Goal: Transaction & Acquisition: Download file/media

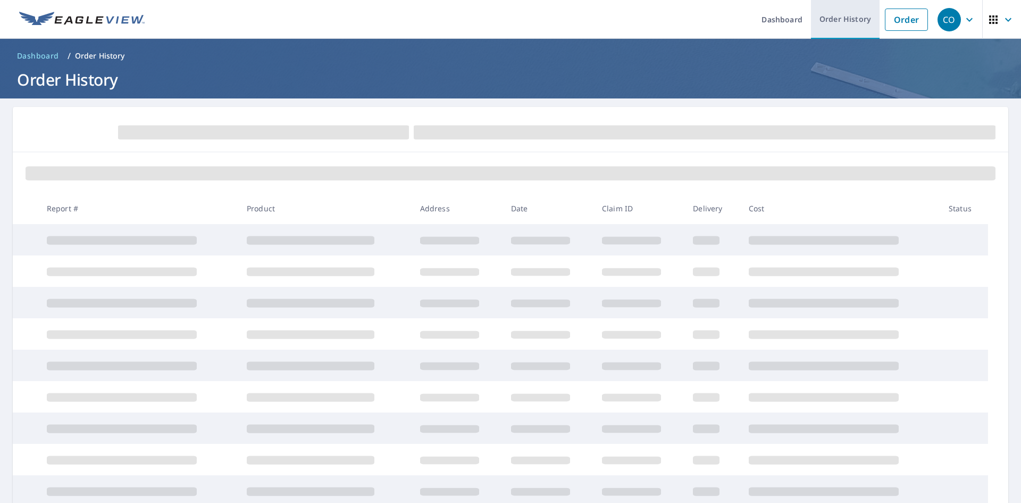
click at [832, 19] on link "Order History" at bounding box center [845, 19] width 69 height 39
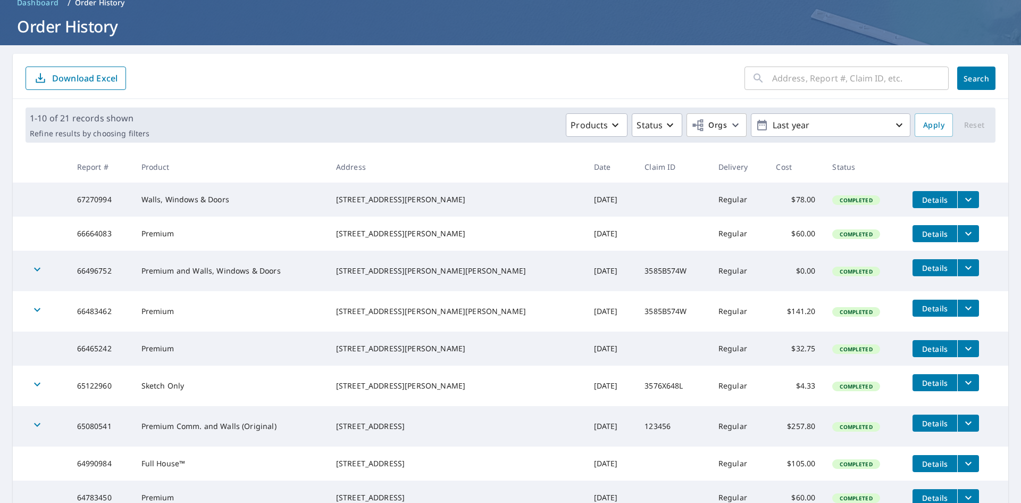
scroll to position [106, 0]
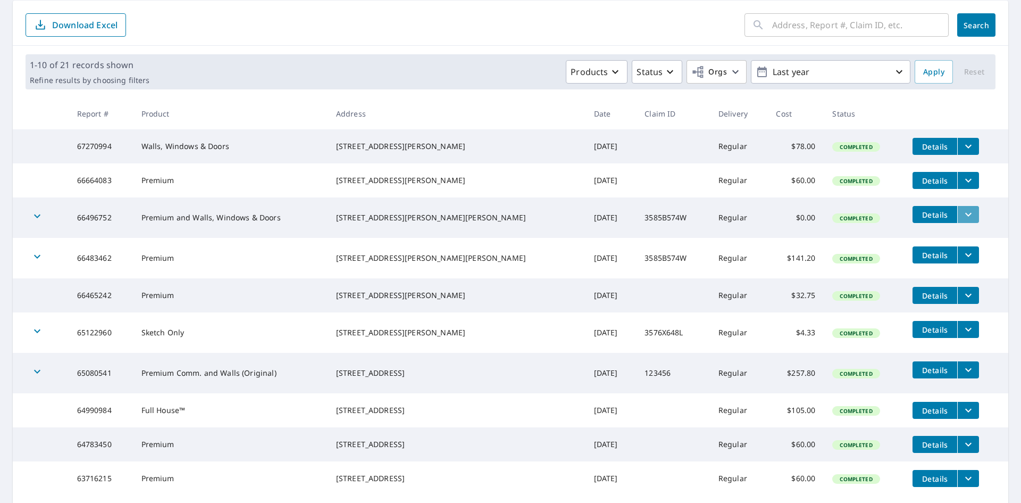
click at [962, 221] on icon "filesDropdownBtn-66496752" at bounding box center [968, 214] width 13 height 13
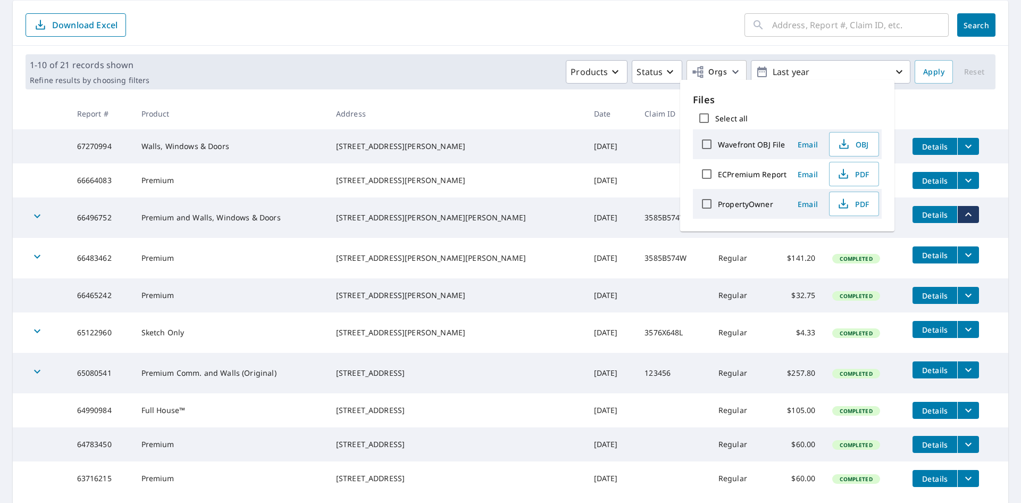
click at [407, 223] on div "[STREET_ADDRESS][PERSON_NAME][PERSON_NAME]" at bounding box center [456, 217] width 241 height 11
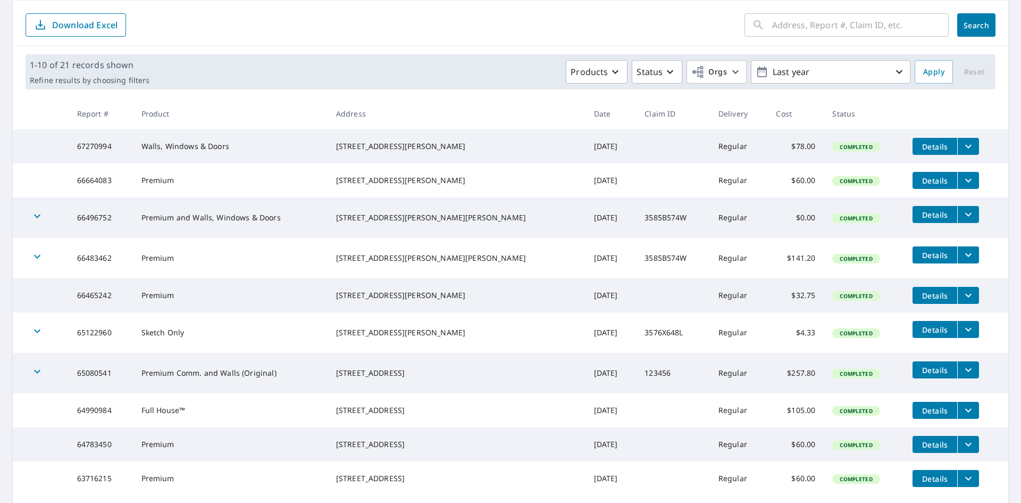
click at [965, 257] on icon "filesDropdownBtn-66483462" at bounding box center [968, 255] width 6 height 4
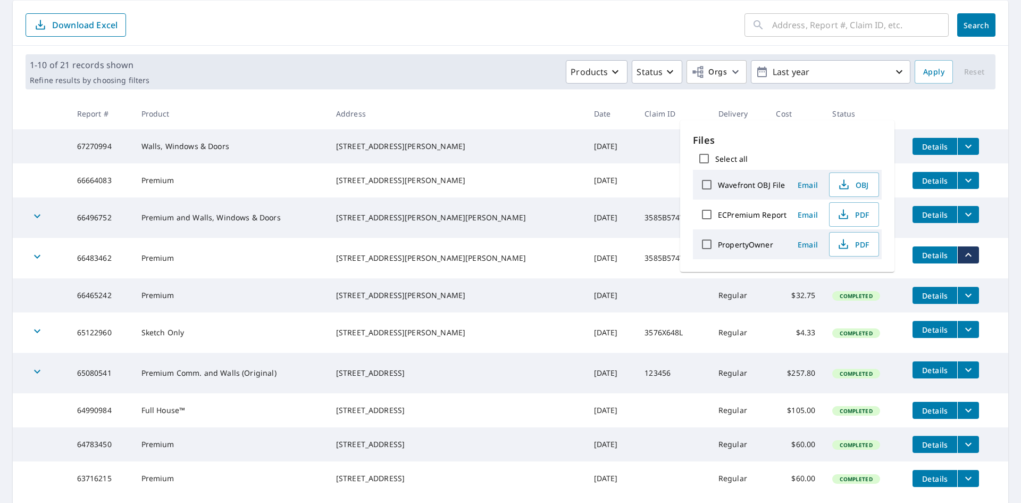
click at [491, 257] on div "[STREET_ADDRESS][PERSON_NAME][PERSON_NAME]" at bounding box center [456, 258] width 241 height 11
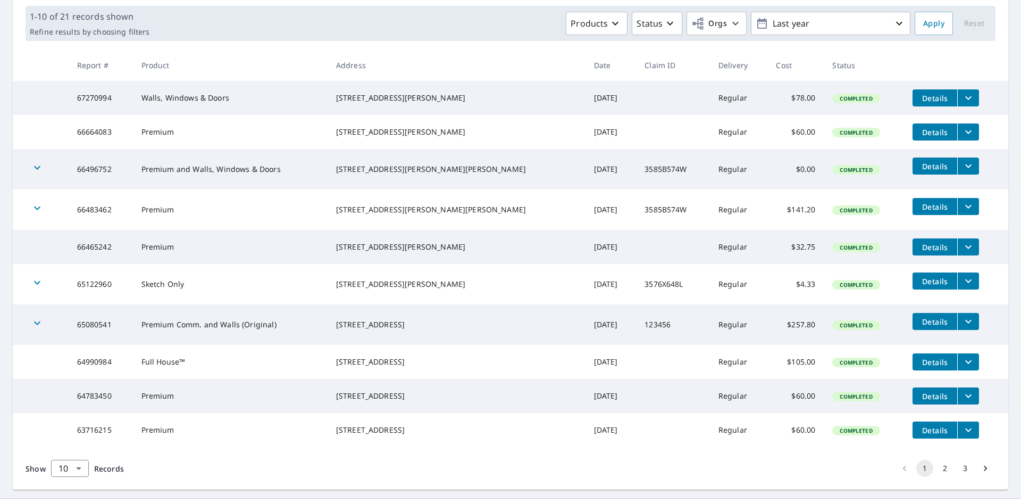
scroll to position [160, 0]
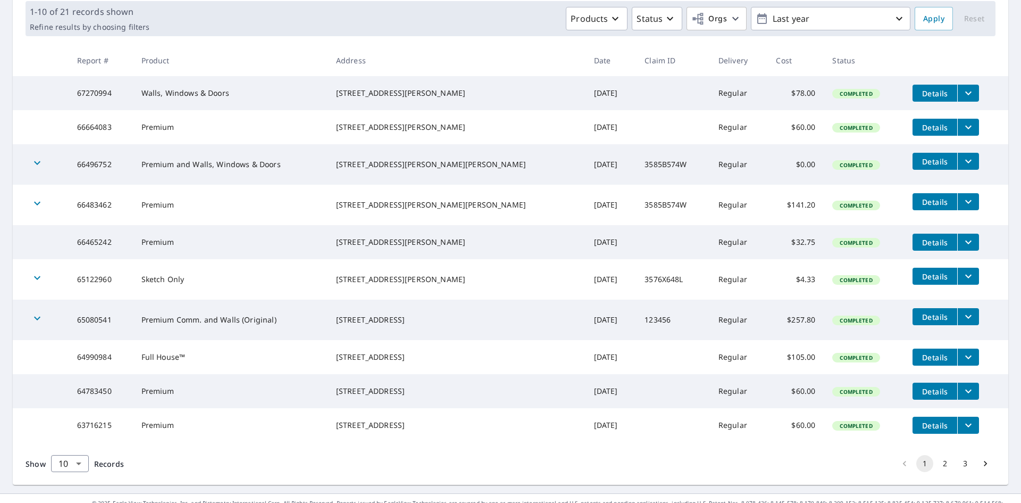
click at [962, 208] on icon "filesDropdownBtn-66483462" at bounding box center [968, 201] width 13 height 13
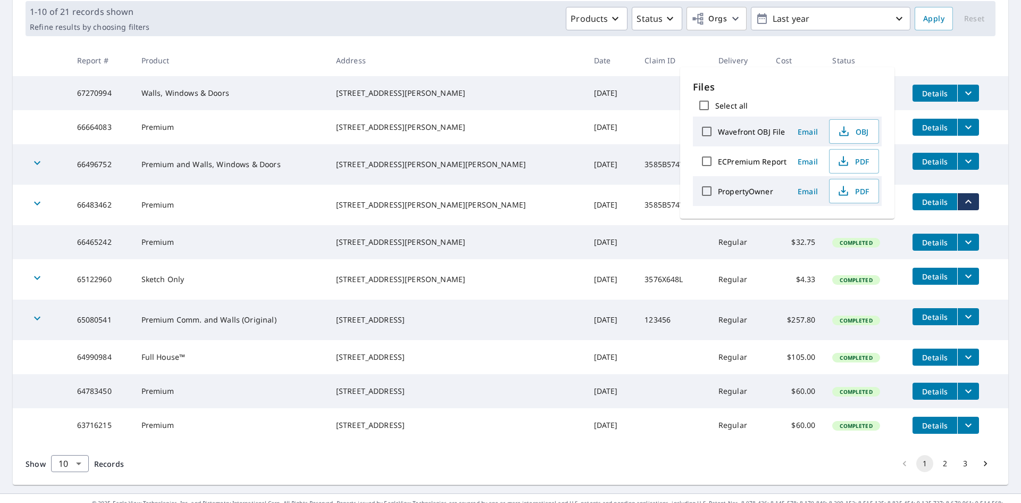
click at [704, 104] on input "Select all" at bounding box center [704, 105] width 22 height 22
checkbox input "true"
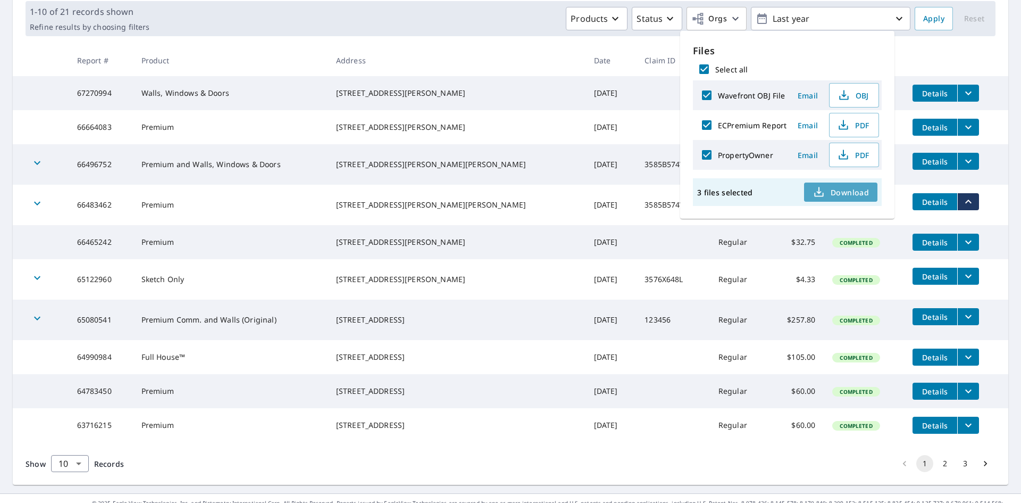
click at [847, 190] on span "Download" at bounding box center [841, 192] width 56 height 13
click at [847, 124] on icon "button" at bounding box center [843, 125] width 13 height 13
click at [845, 152] on icon "button" at bounding box center [843, 154] width 13 height 13
